Goal: Information Seeking & Learning: Understand process/instructions

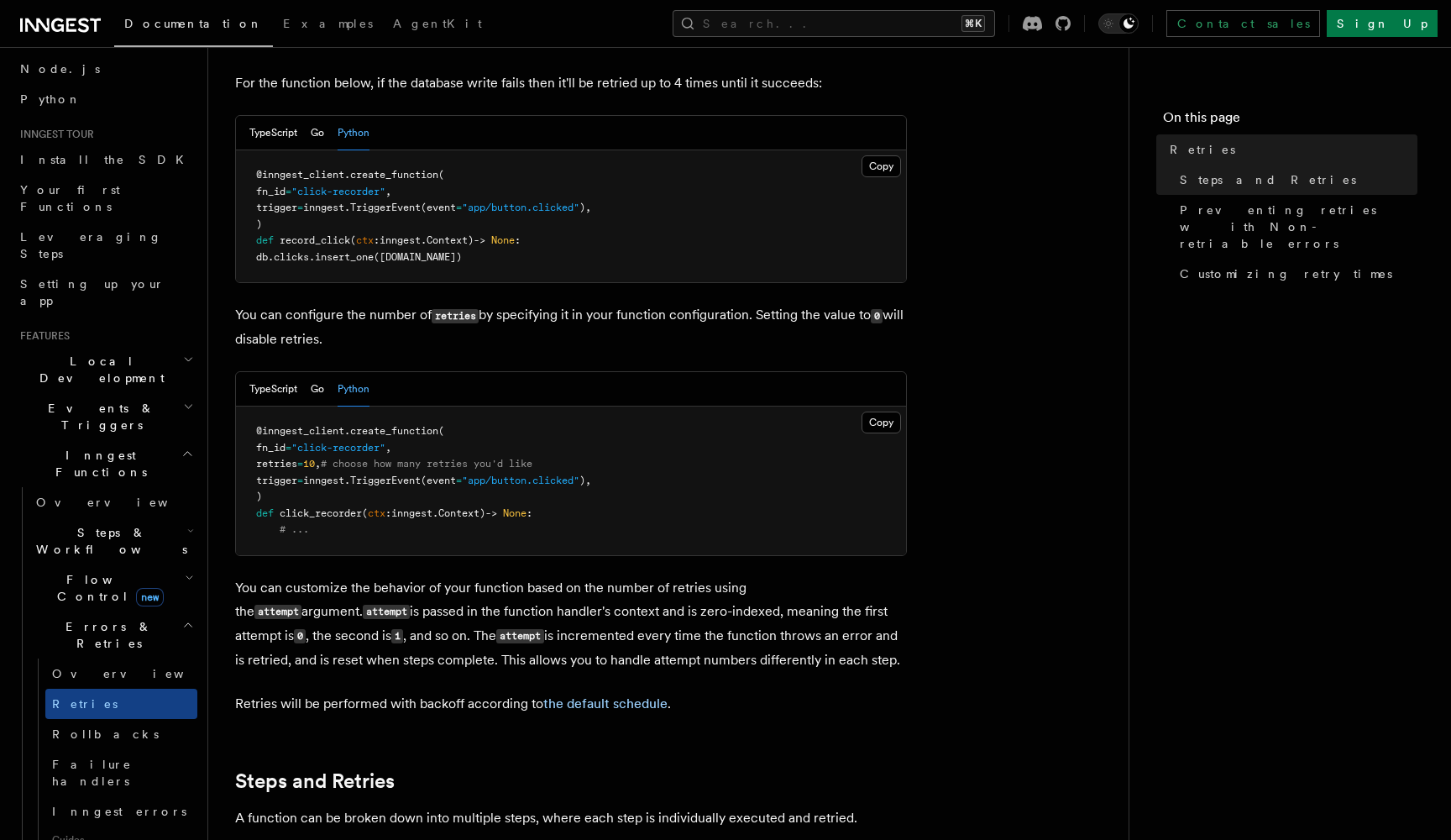
scroll to position [109, 0]
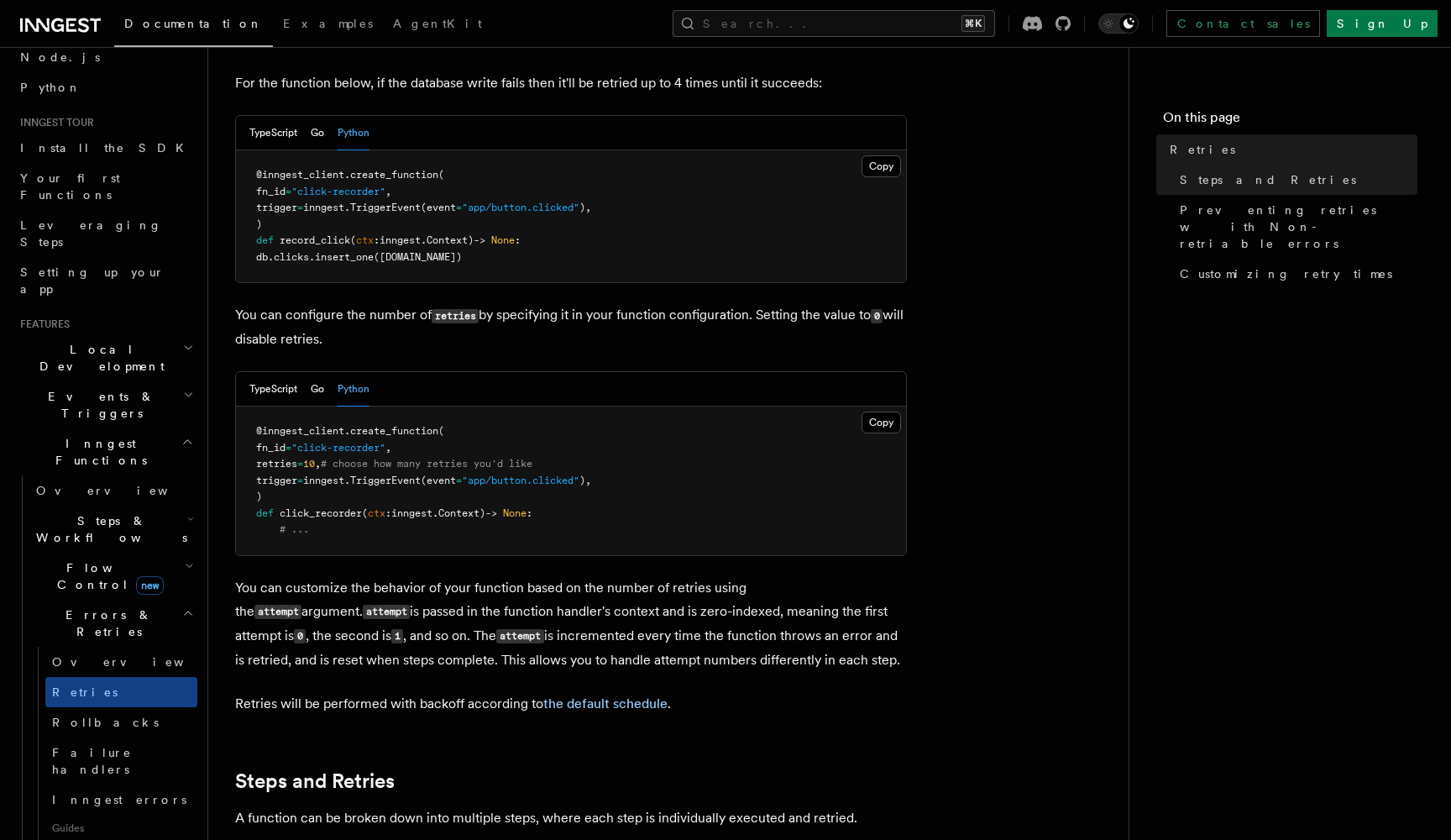
click at [188, 513] on icon "button" at bounding box center [190, 519] width 7 height 14
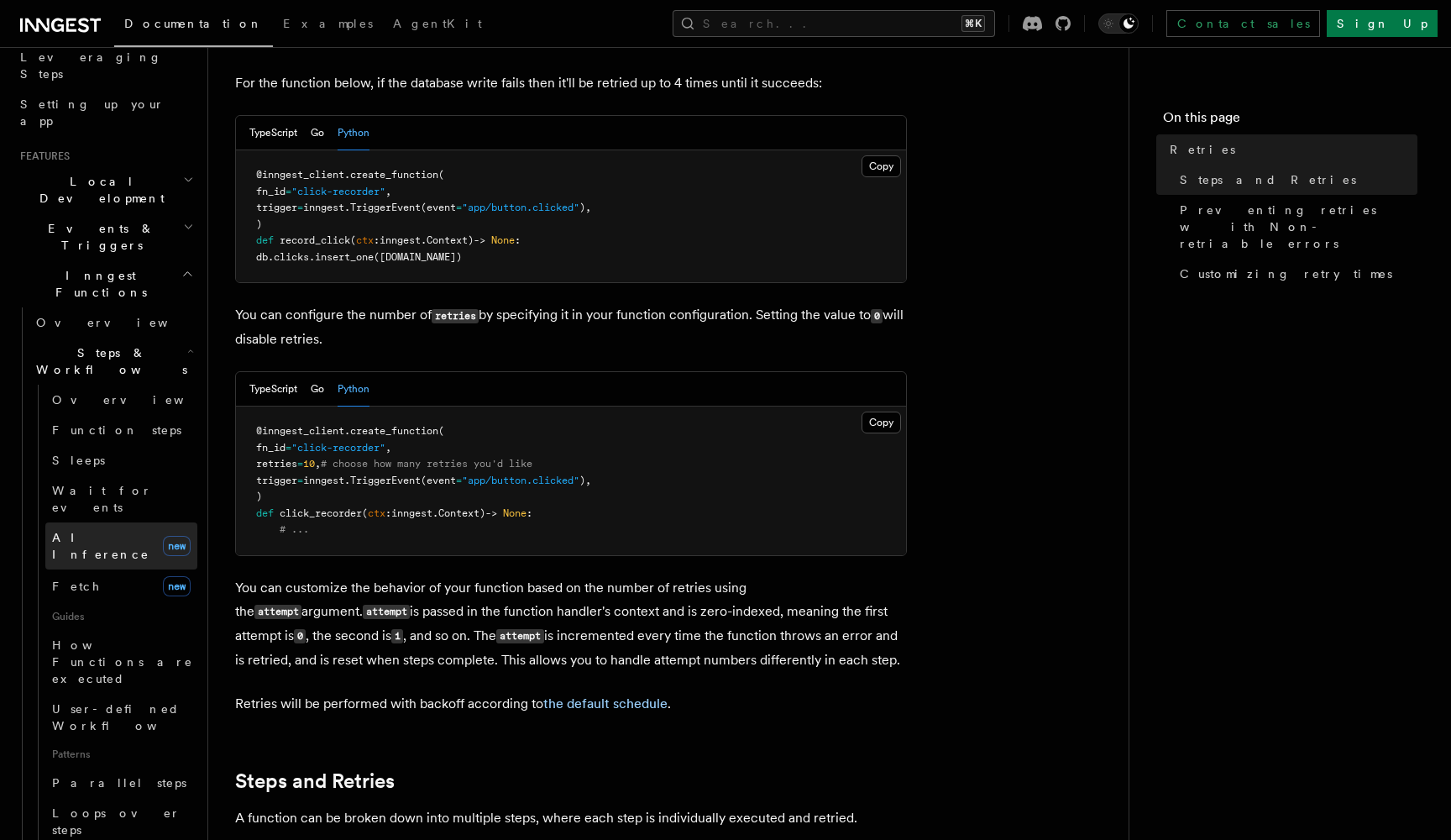
scroll to position [279, 0]
click at [100, 422] on span "Function steps" at bounding box center [116, 429] width 130 height 14
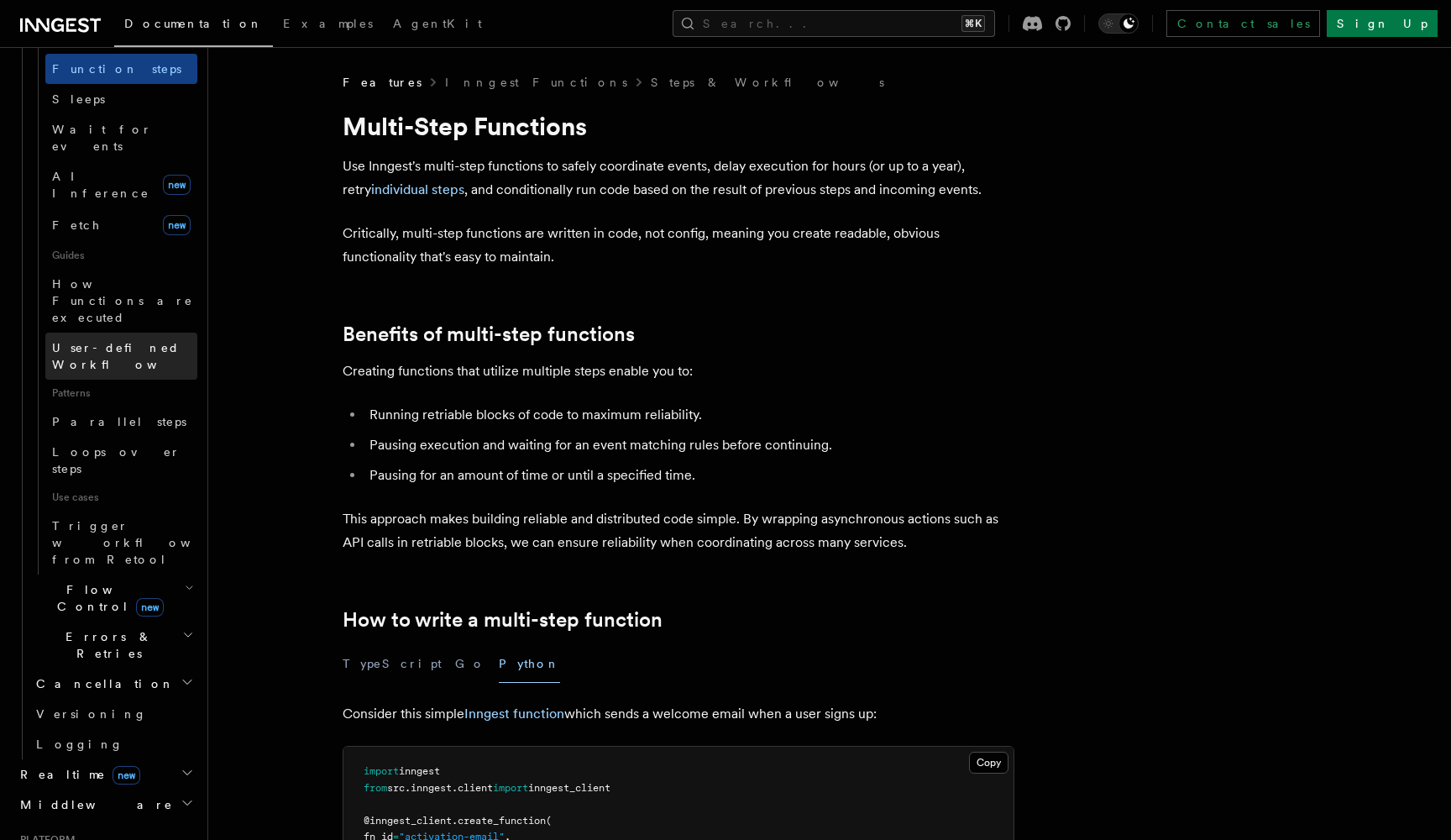
scroll to position [697, 0]
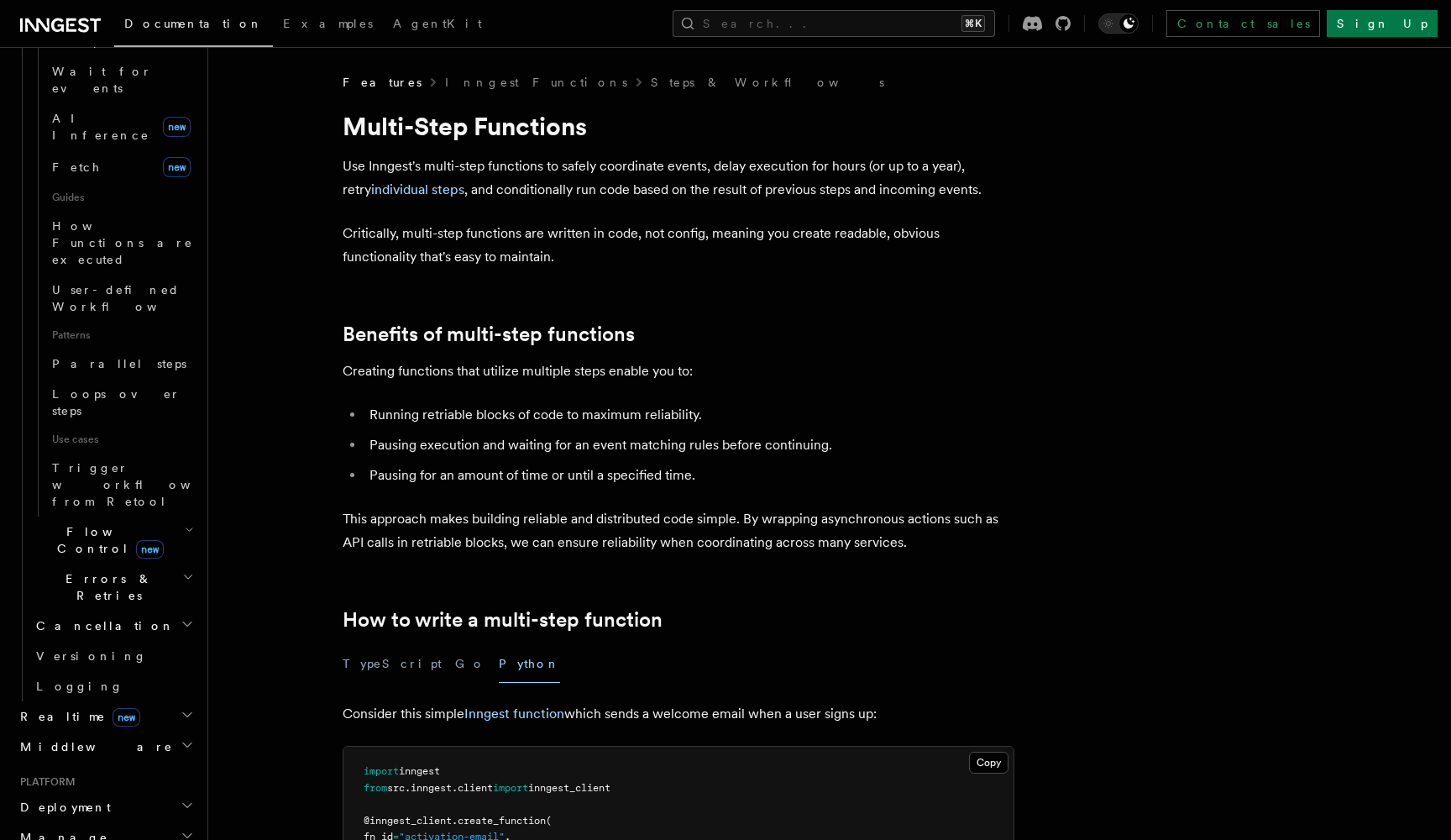
click at [179, 563] on h2 "Errors & Retries" at bounding box center [113, 587] width 168 height 47
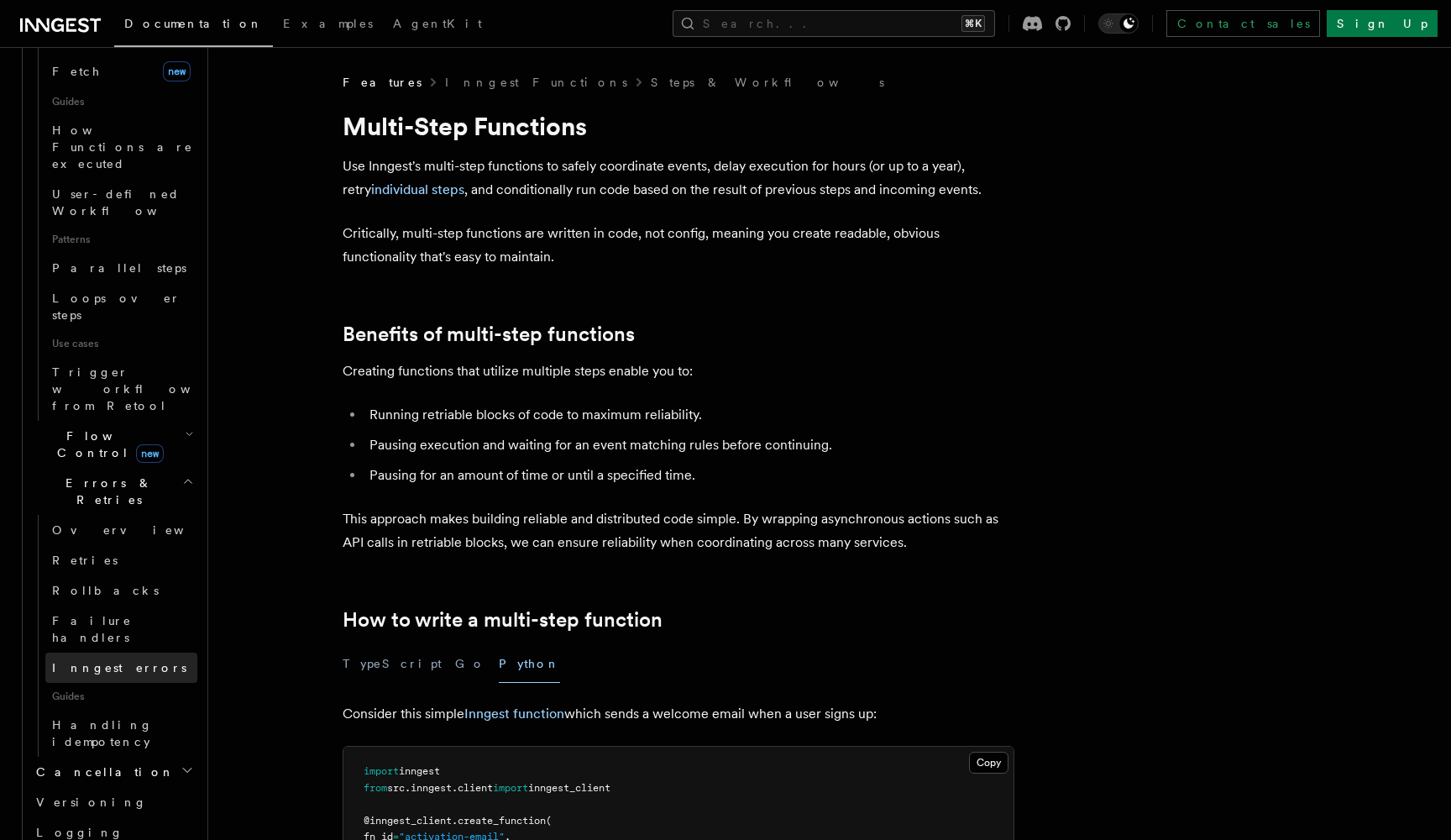
scroll to position [807, 0]
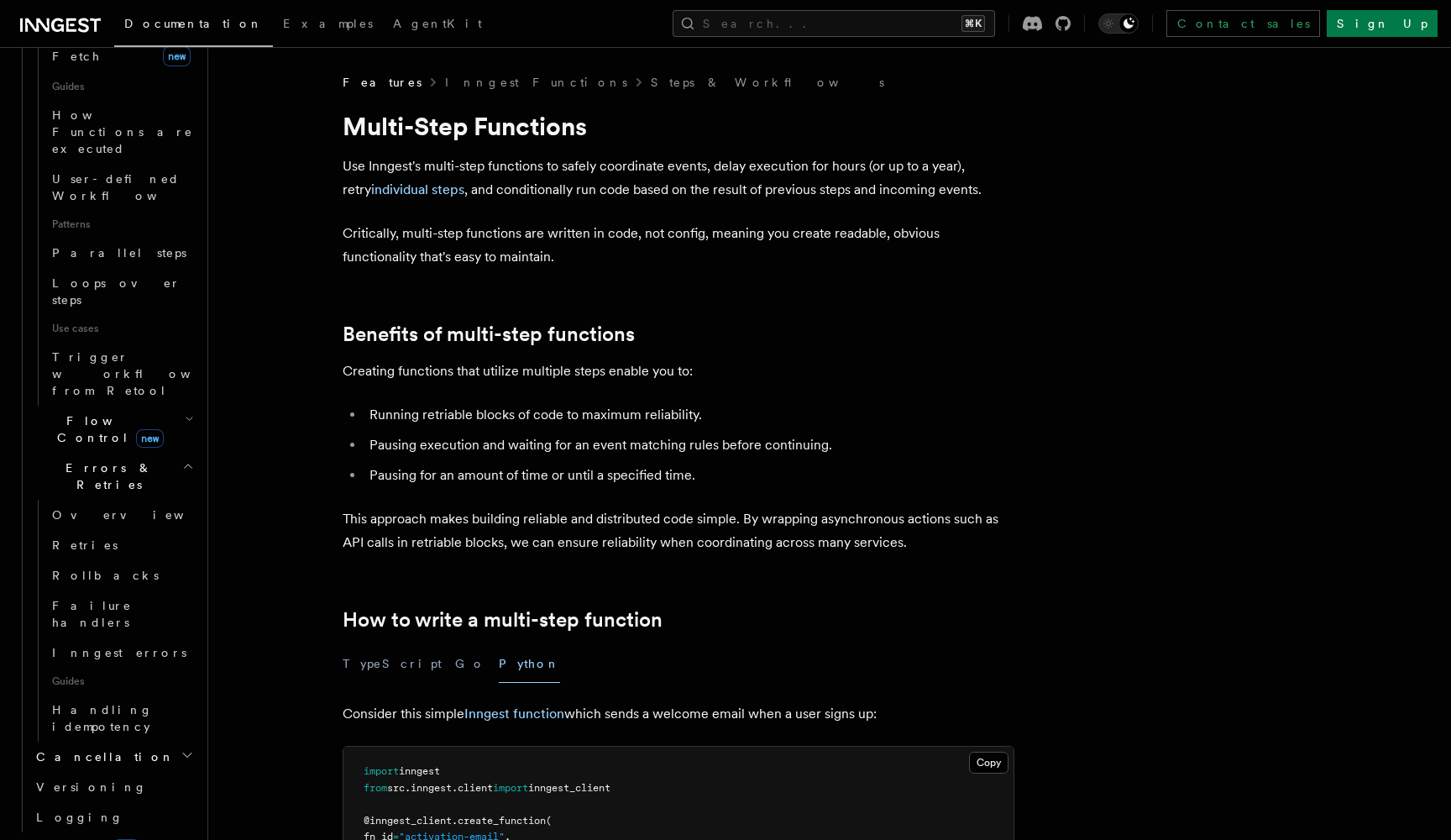
click at [185, 748] on icon "button" at bounding box center [187, 755] width 14 height 14
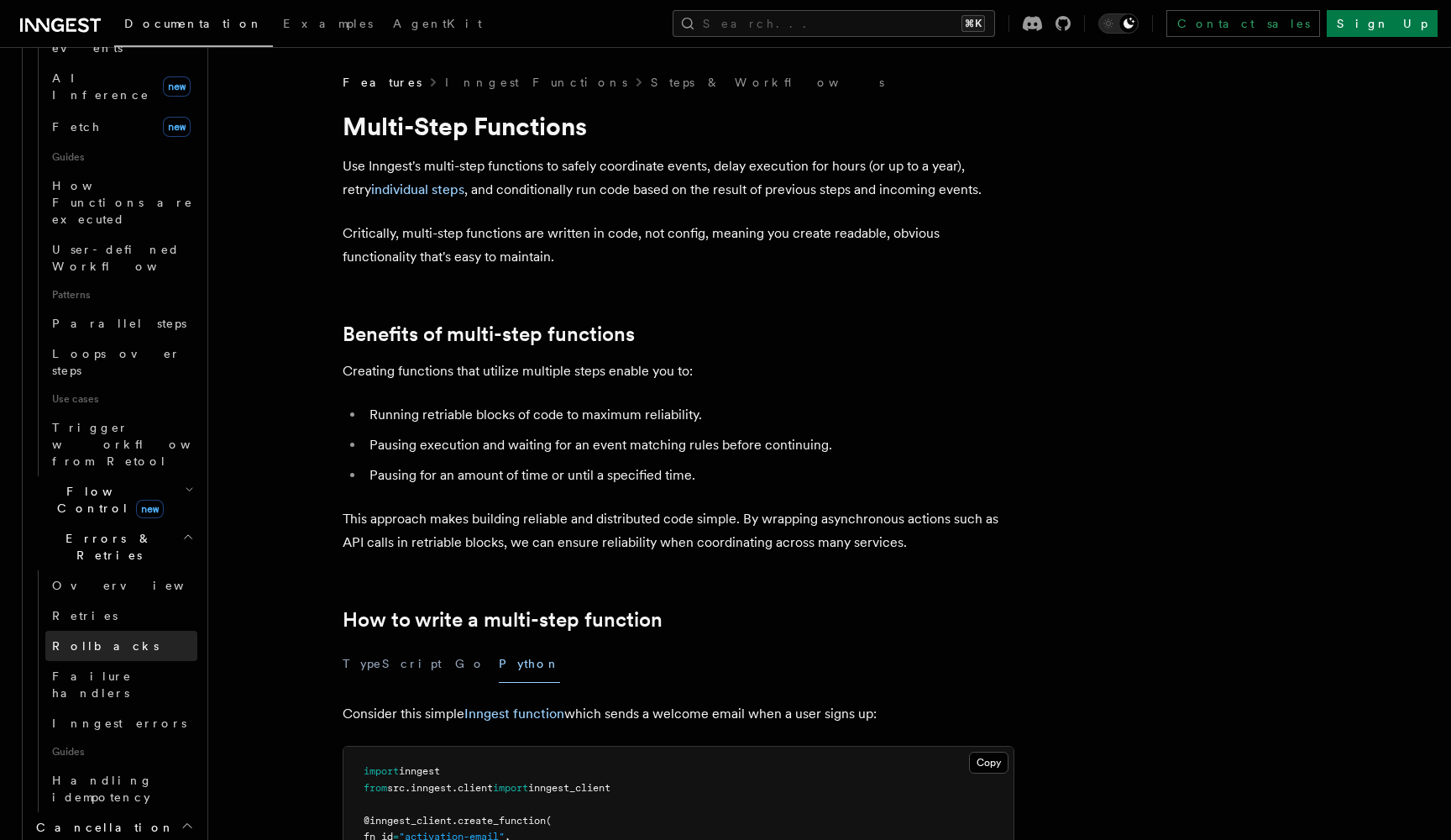
scroll to position [691, 0]
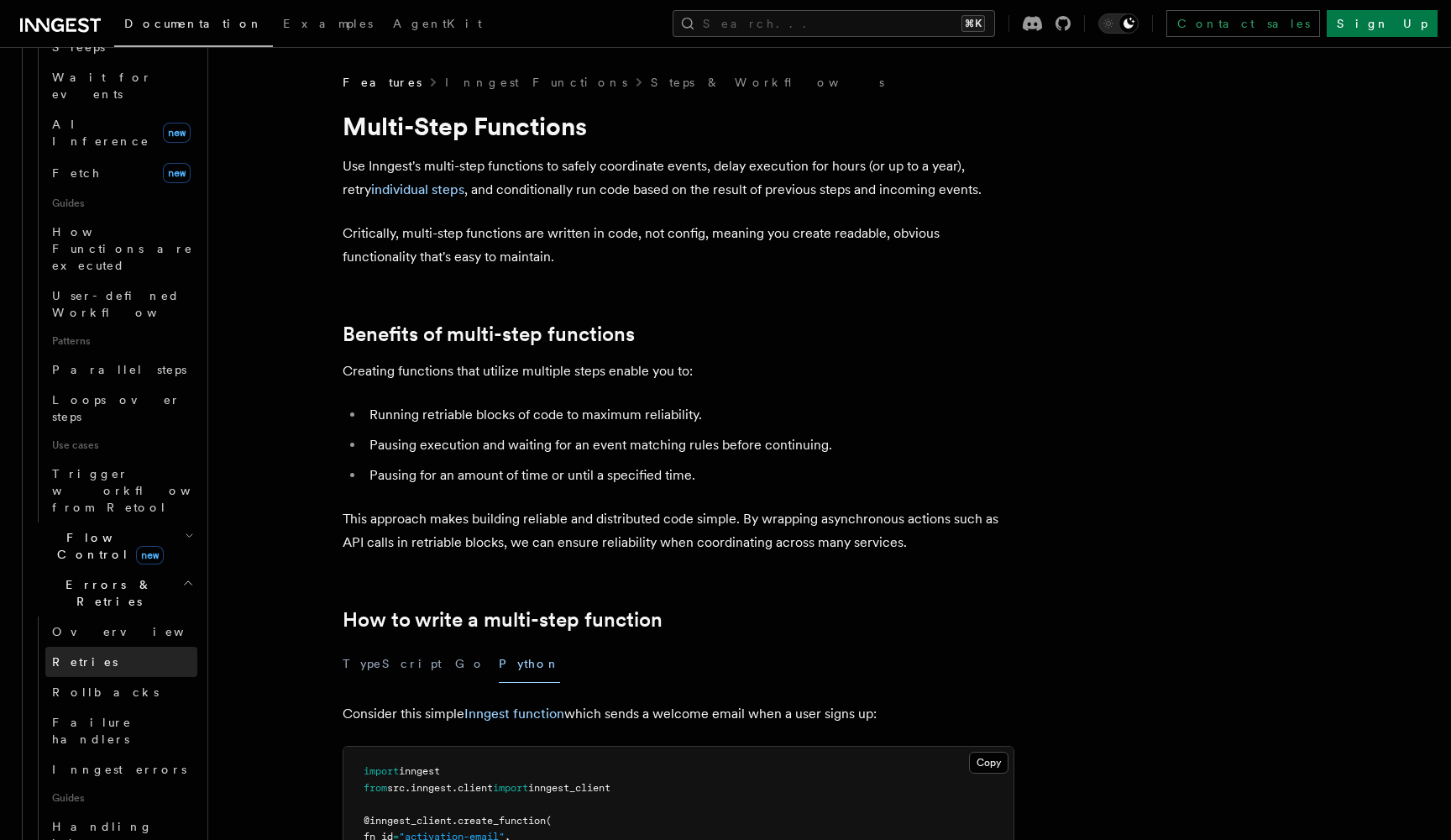
click at [110, 647] on link "Retries" at bounding box center [122, 662] width 152 height 30
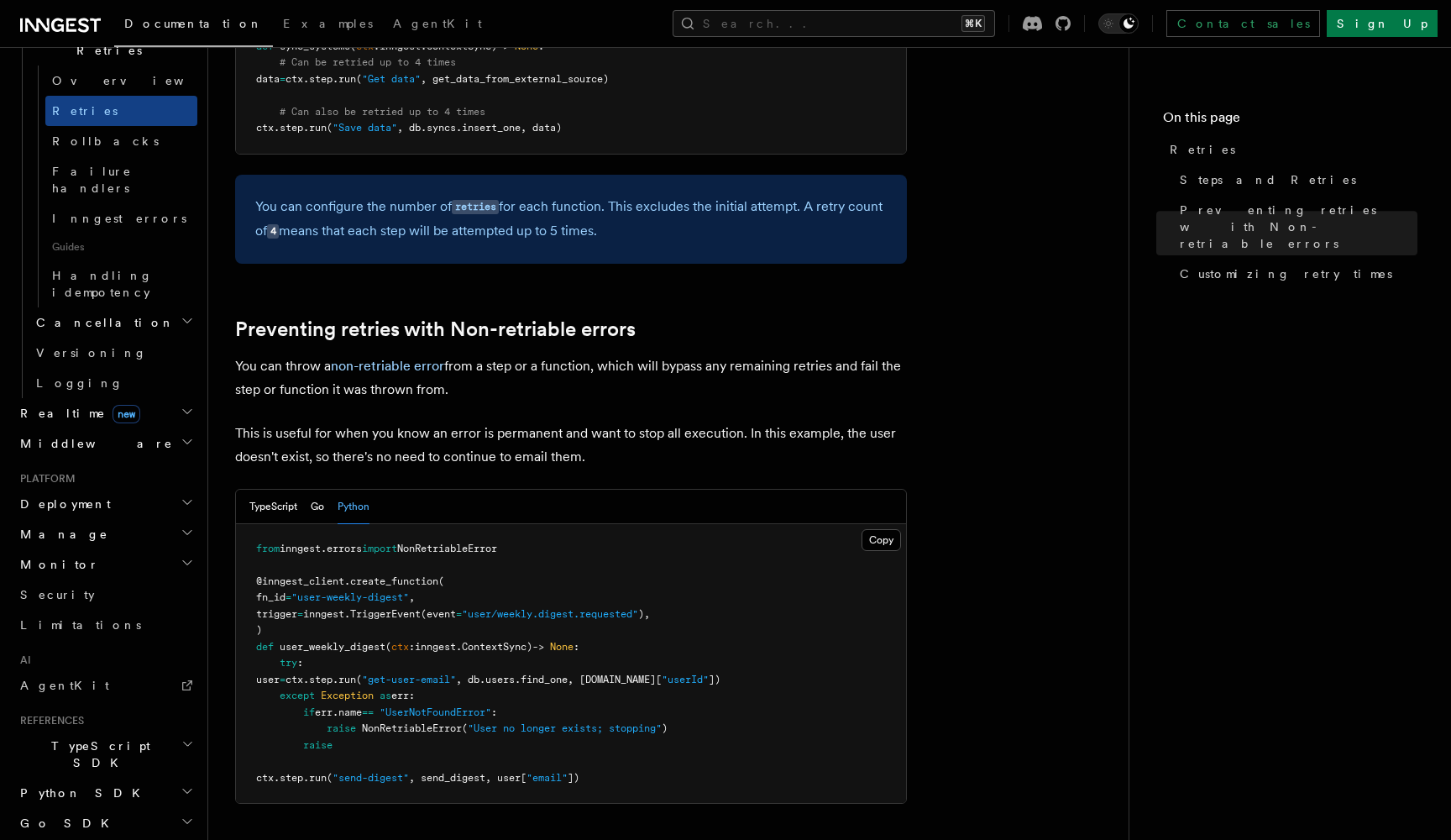
scroll to position [823, 0]
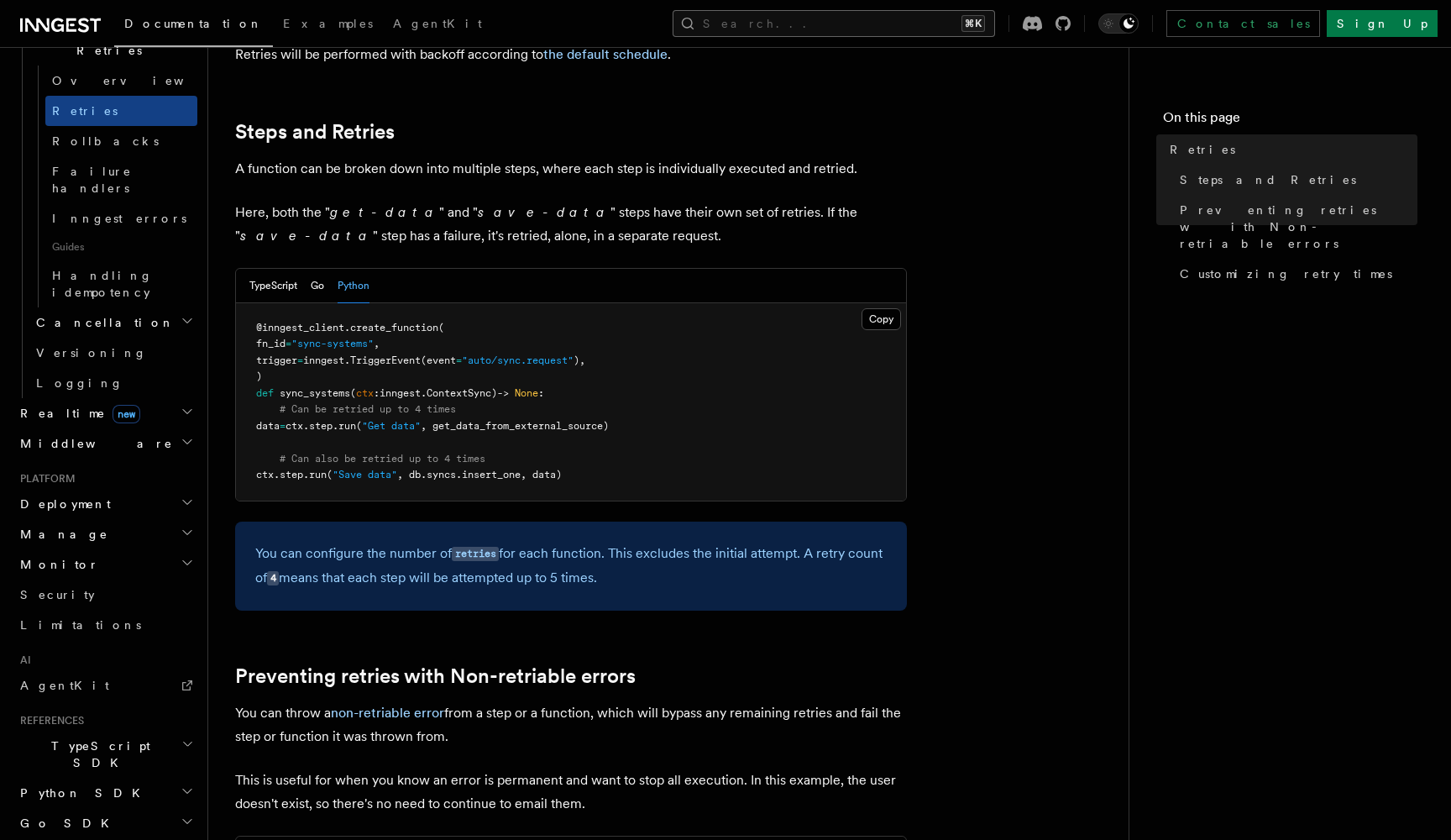
click at [952, 13] on button "Search... ⌘K" at bounding box center [833, 23] width 323 height 27
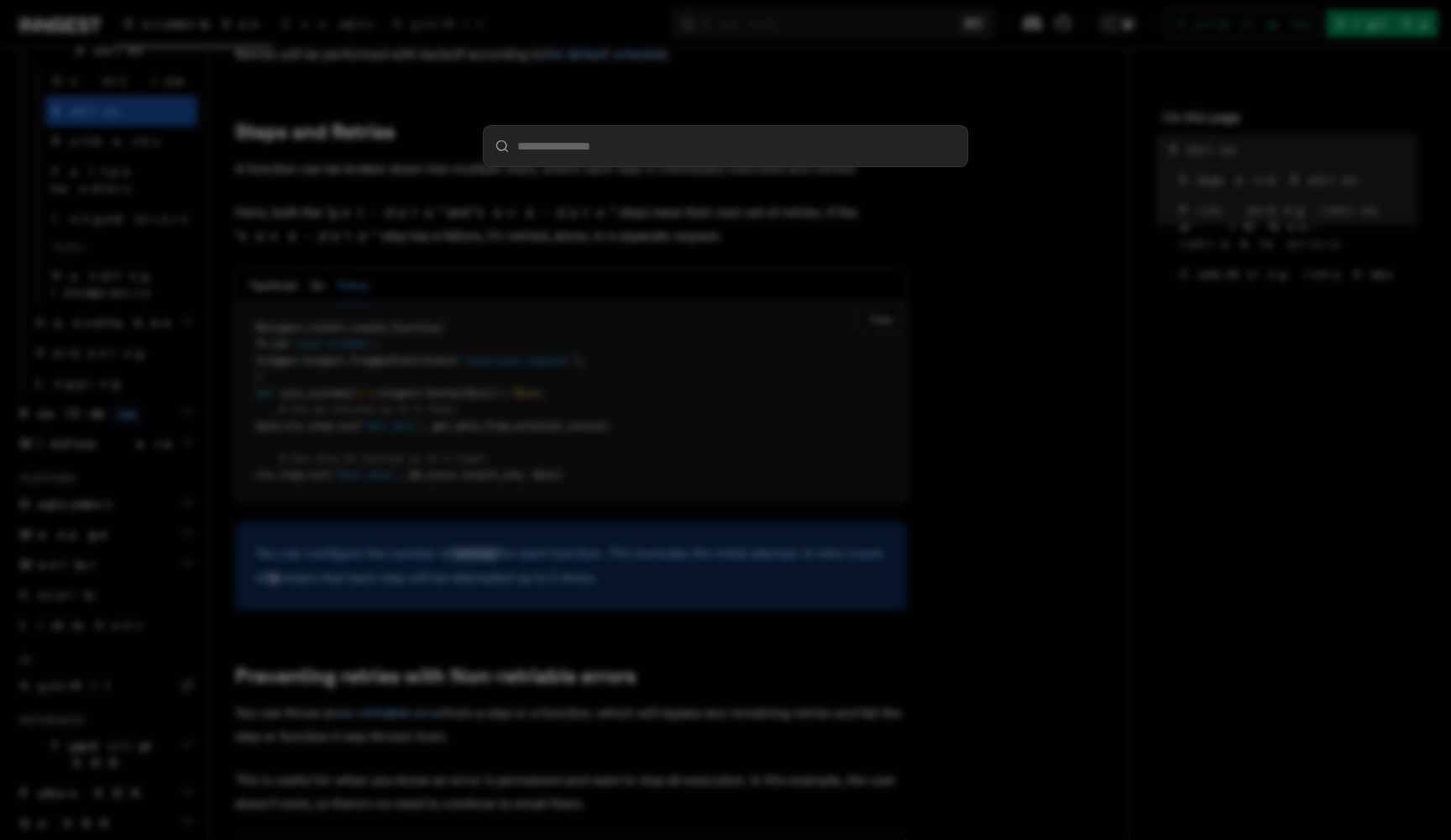
click at [1027, 76] on div at bounding box center [725, 420] width 1451 height 840
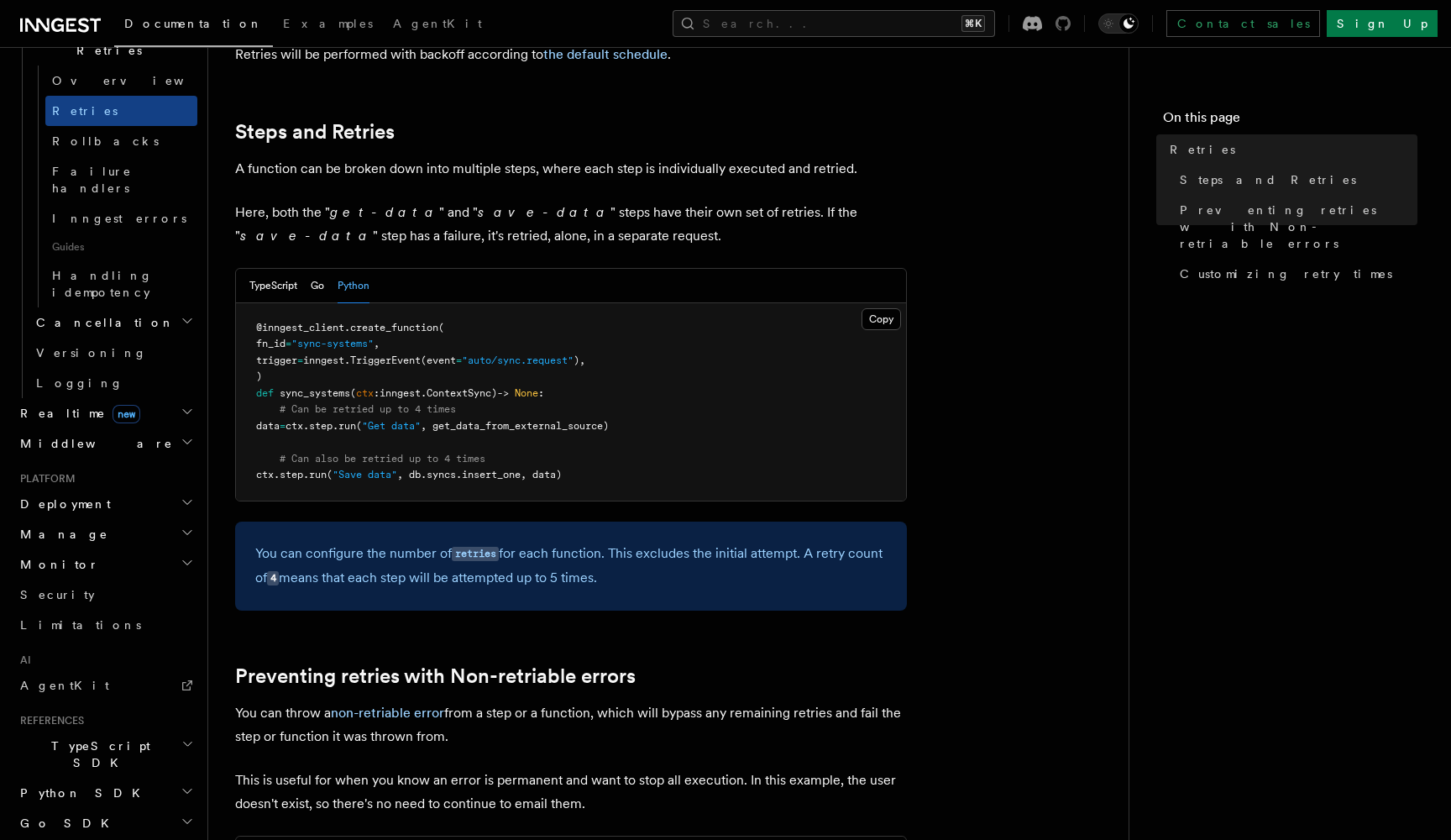
click at [1071, 30] on icon at bounding box center [1063, 23] width 16 height 16
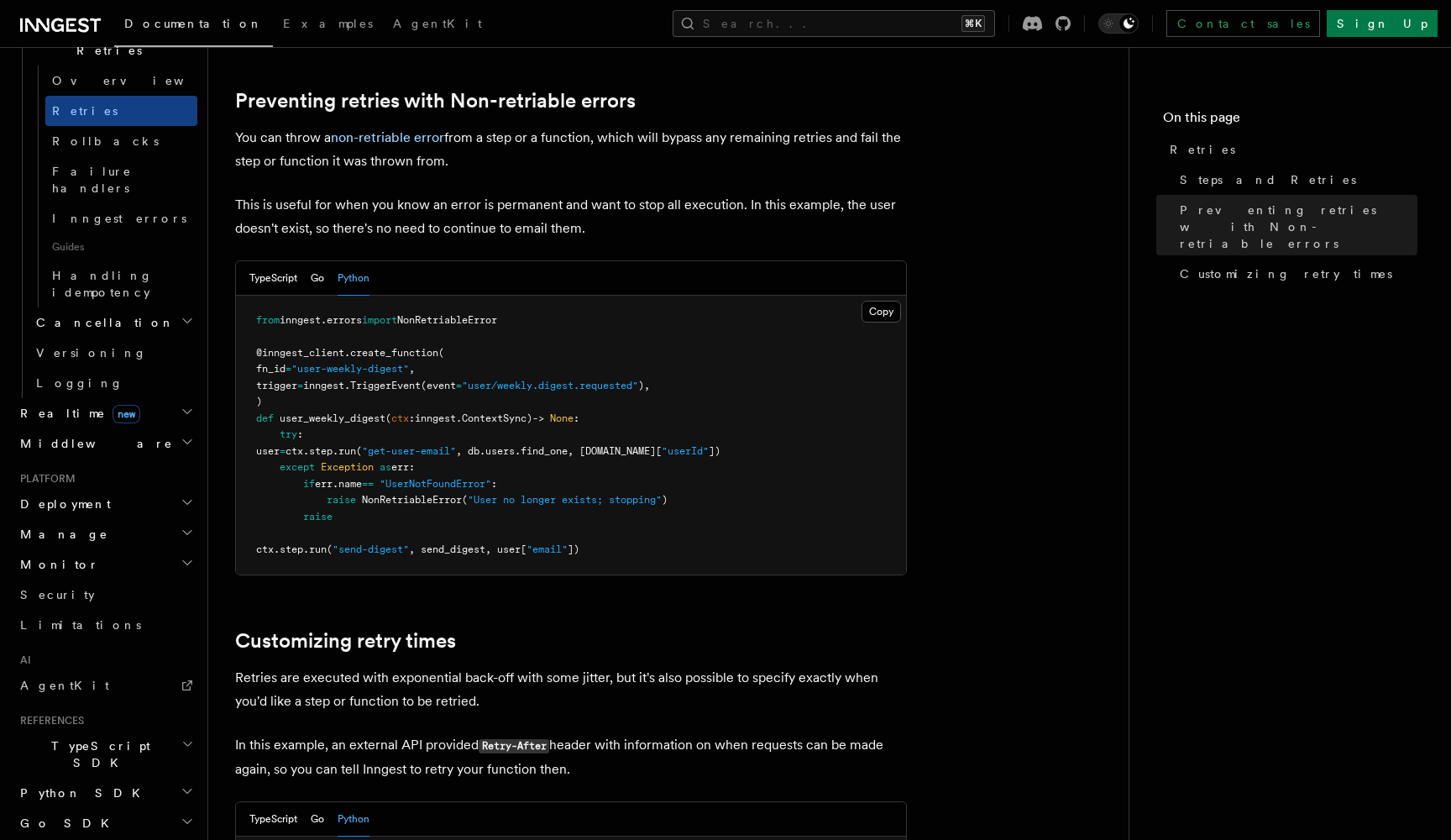
scroll to position [1372, 0]
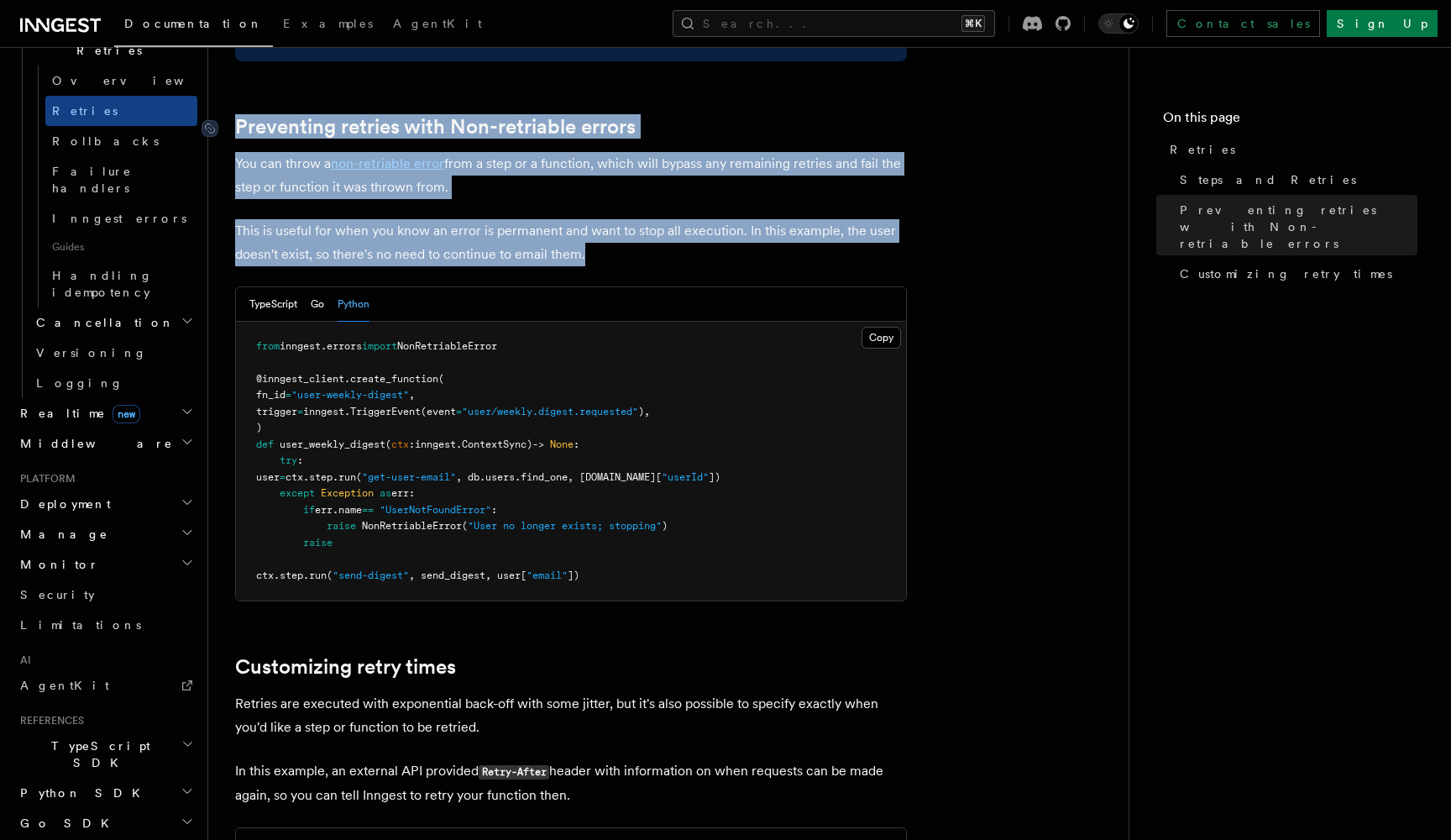
drag, startPoint x: 604, startPoint y: 223, endPoint x: 236, endPoint y: 94, distance: 390.0
click at [236, 94] on article "Features Inngest Functions Errors & Retries Retries By default, in addition to …" at bounding box center [668, 89] width 867 height 2775
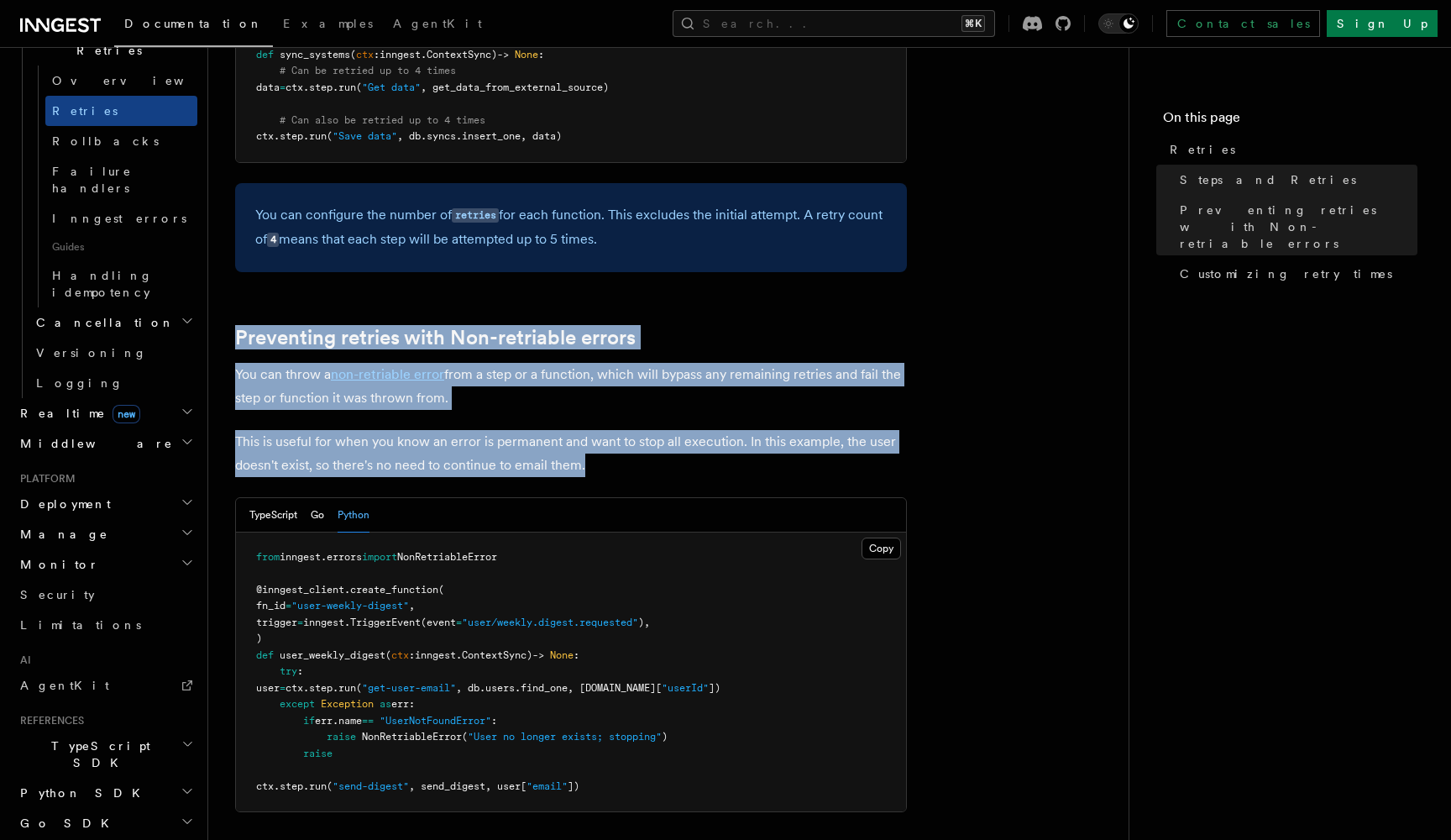
scroll to position [1160, 0]
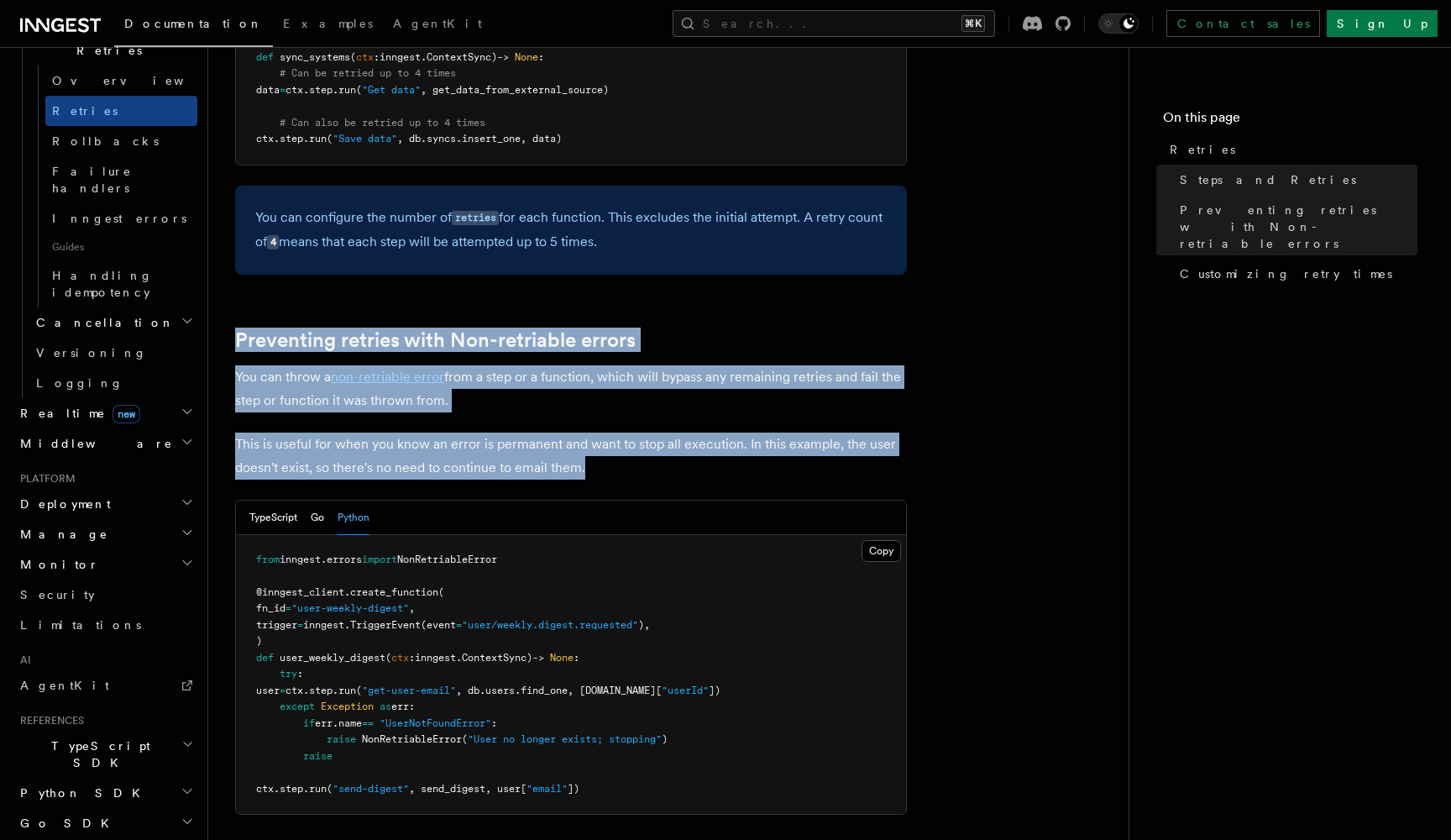
click at [547, 433] on p "This is useful for when you know an error is permanent and want to stop all exe…" at bounding box center [571, 456] width 672 height 47
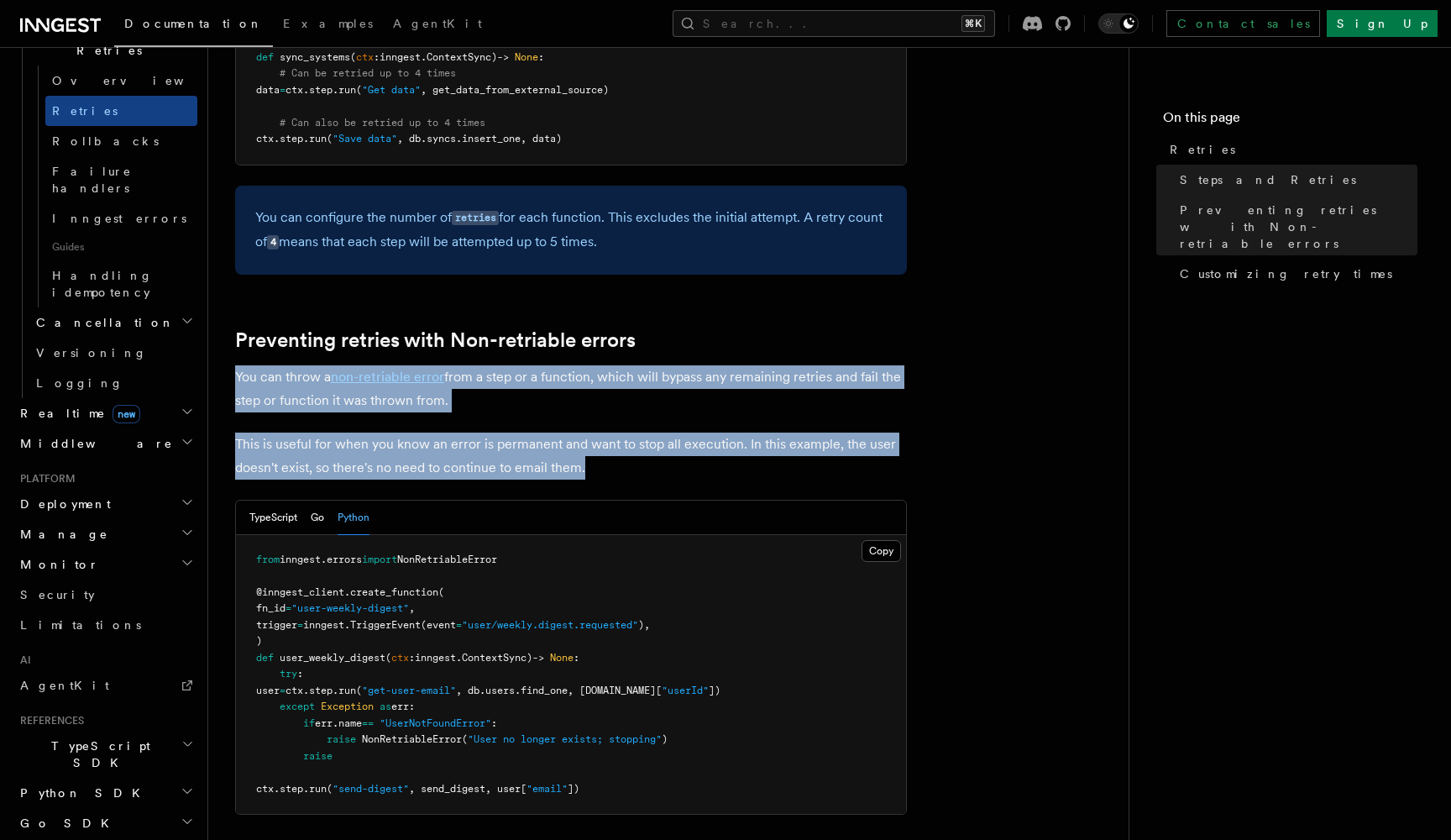
drag, startPoint x: 598, startPoint y: 438, endPoint x: 235, endPoint y: 350, distance: 373.5
click at [235, 350] on article "Features Inngest Functions Errors & Retries Retries By default, in addition to …" at bounding box center [668, 302] width 867 height 2775
copy article "You can throw a non-retriable error from a step or a function, which will bypas…"
click at [606, 369] on p "You can throw a non-retriable error from a step or a function, which will bypas…" at bounding box center [571, 389] width 672 height 47
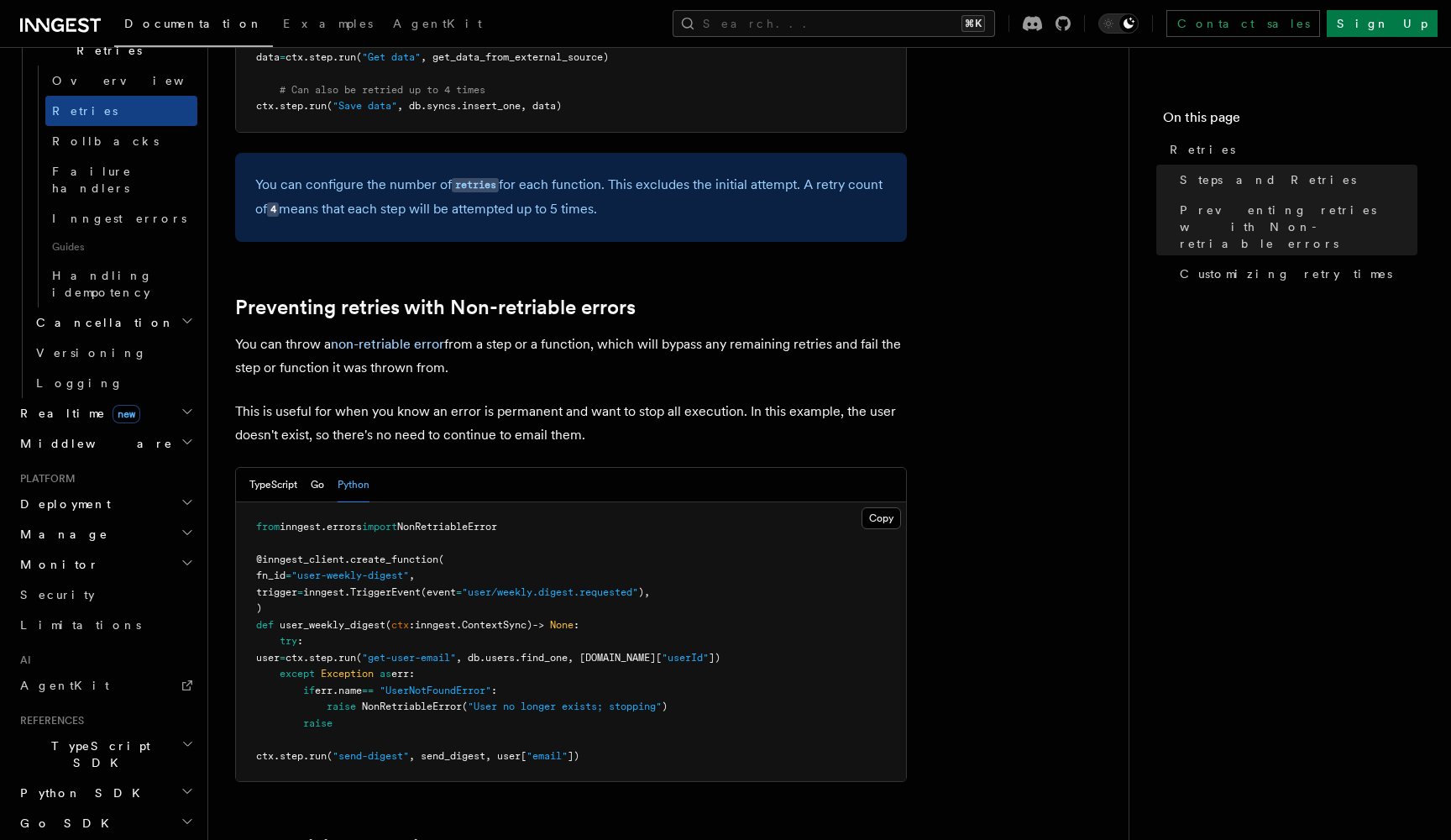
scroll to position [1201, 0]
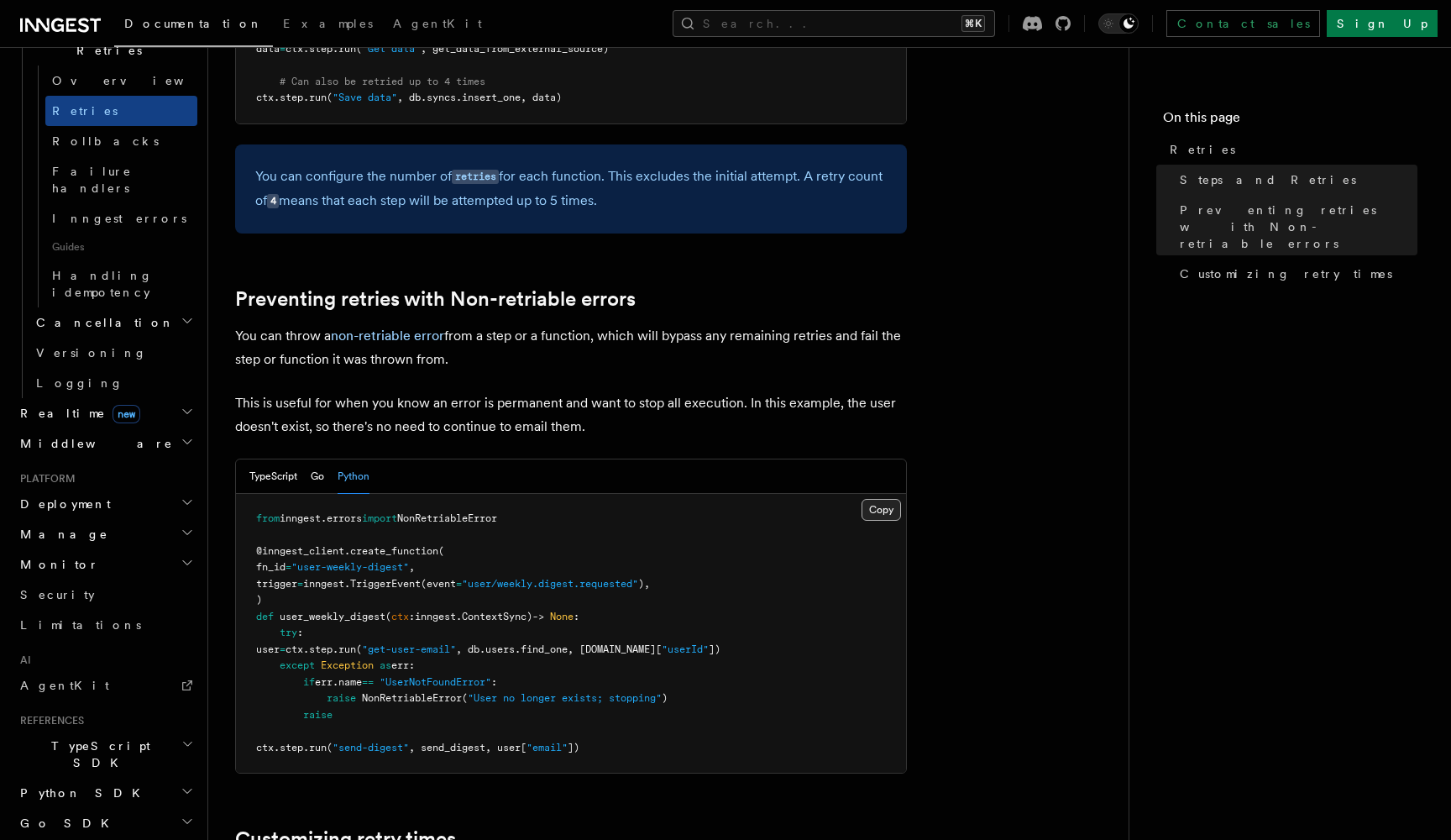
click at [891, 499] on button "Copy Copied" at bounding box center [881, 510] width 40 height 21
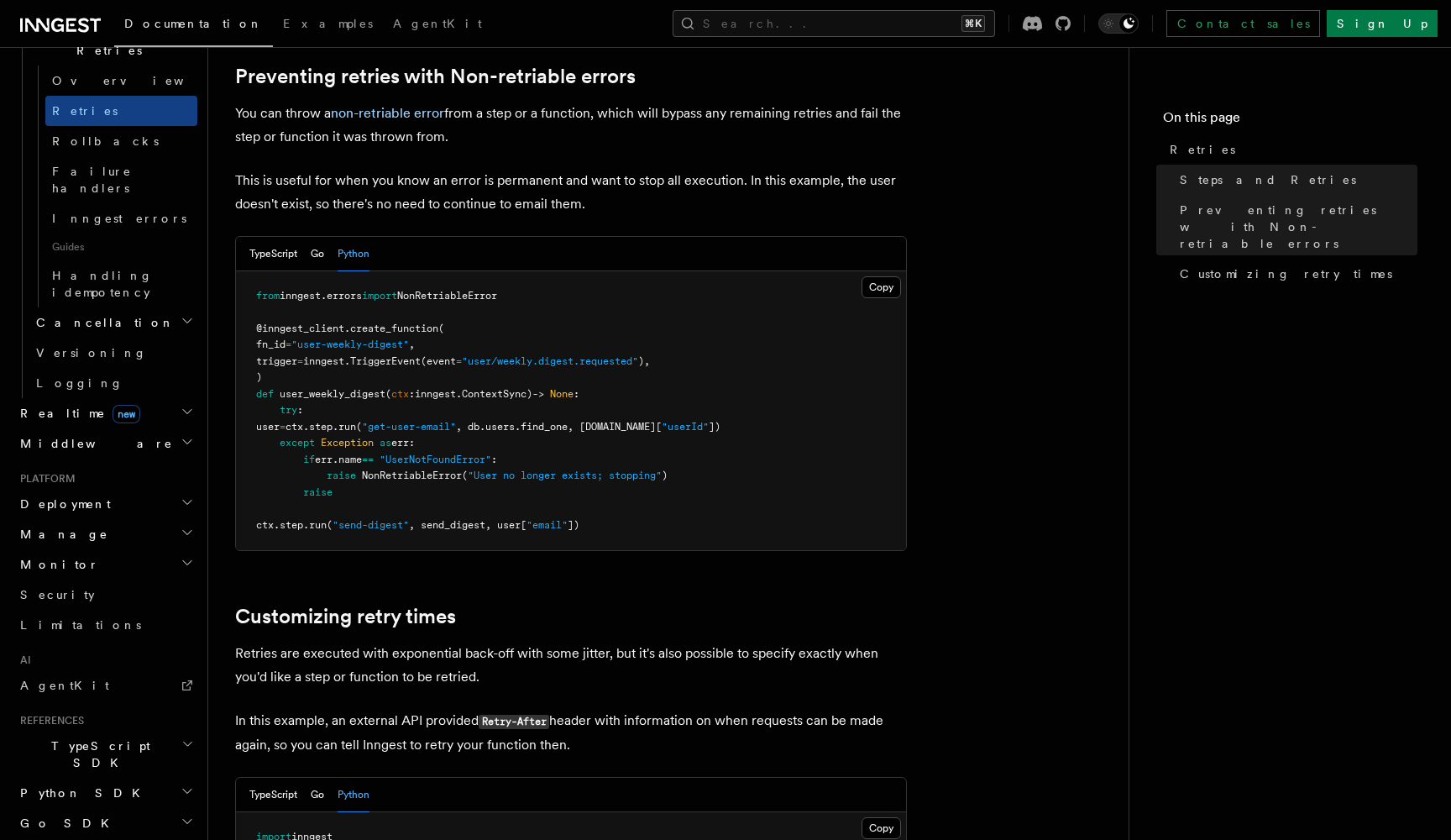
scroll to position [1451, 0]
